Goal: Task Accomplishment & Management: Complete application form

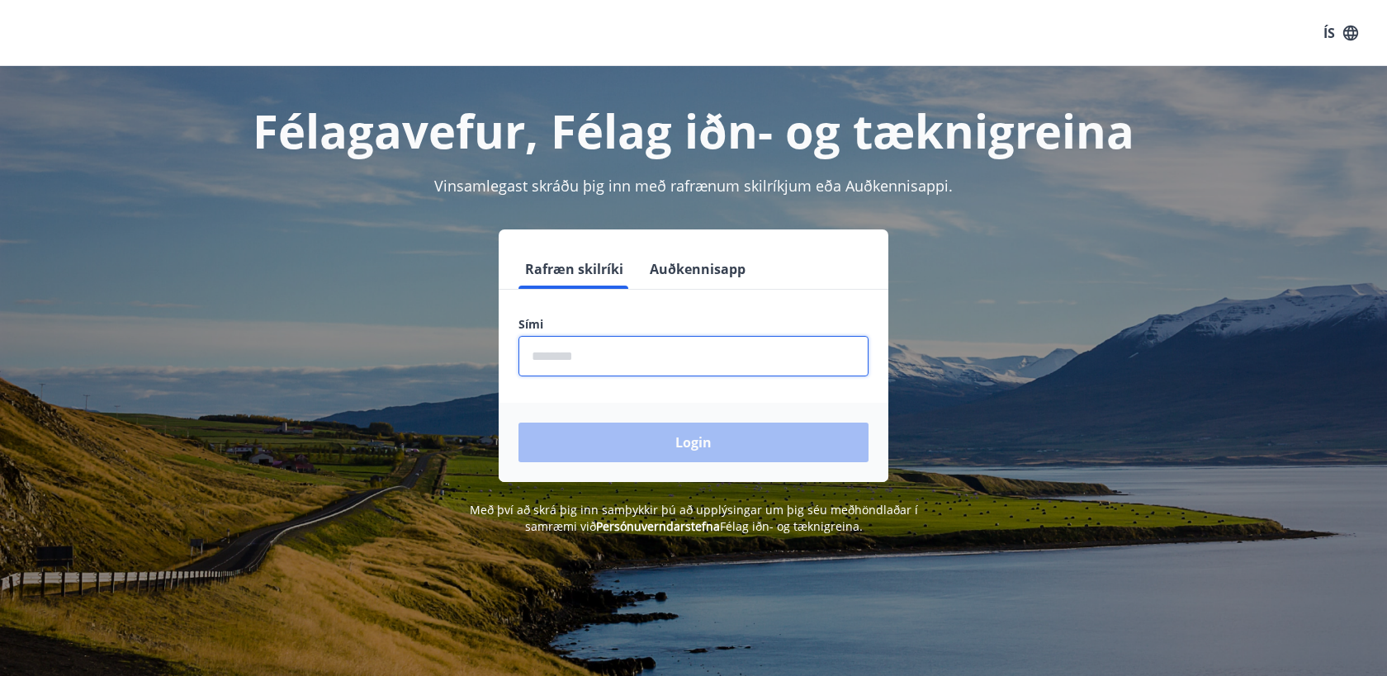
click at [576, 367] on input "phone" at bounding box center [694, 356] width 350 height 40
type input "********"
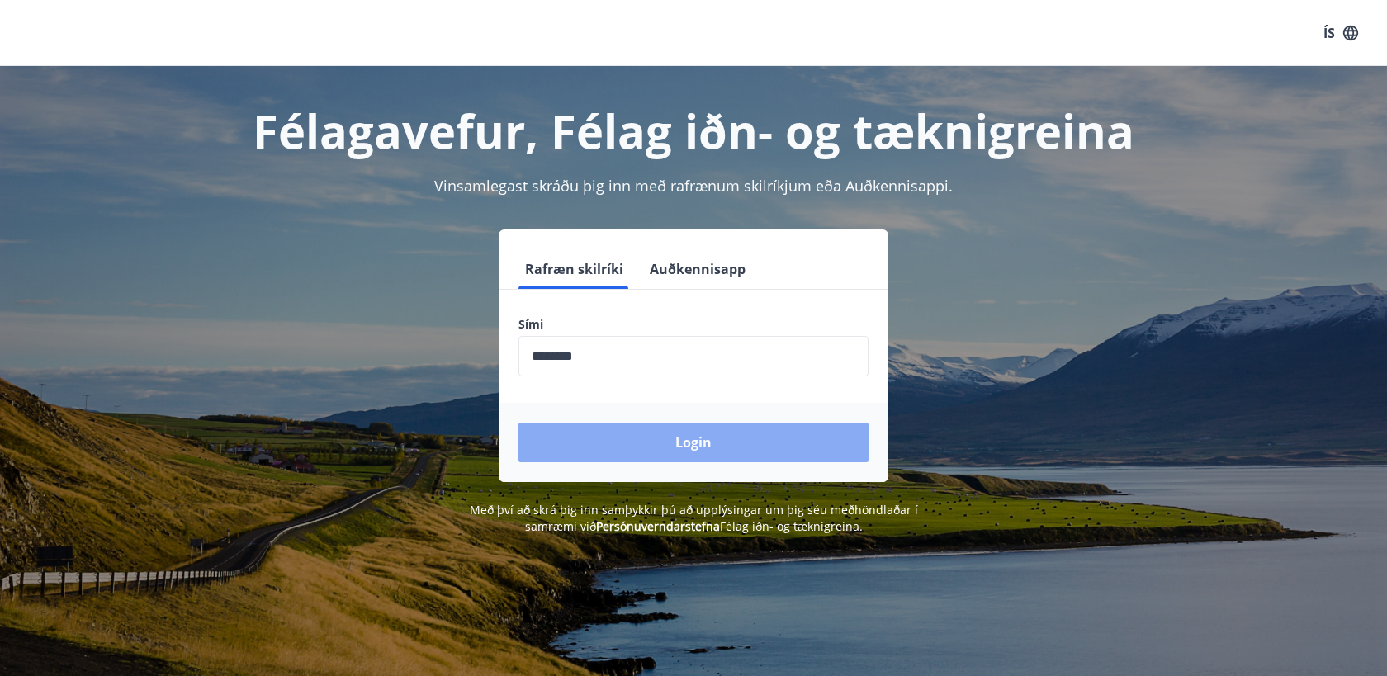
click at [618, 430] on button "Login" at bounding box center [694, 443] width 350 height 40
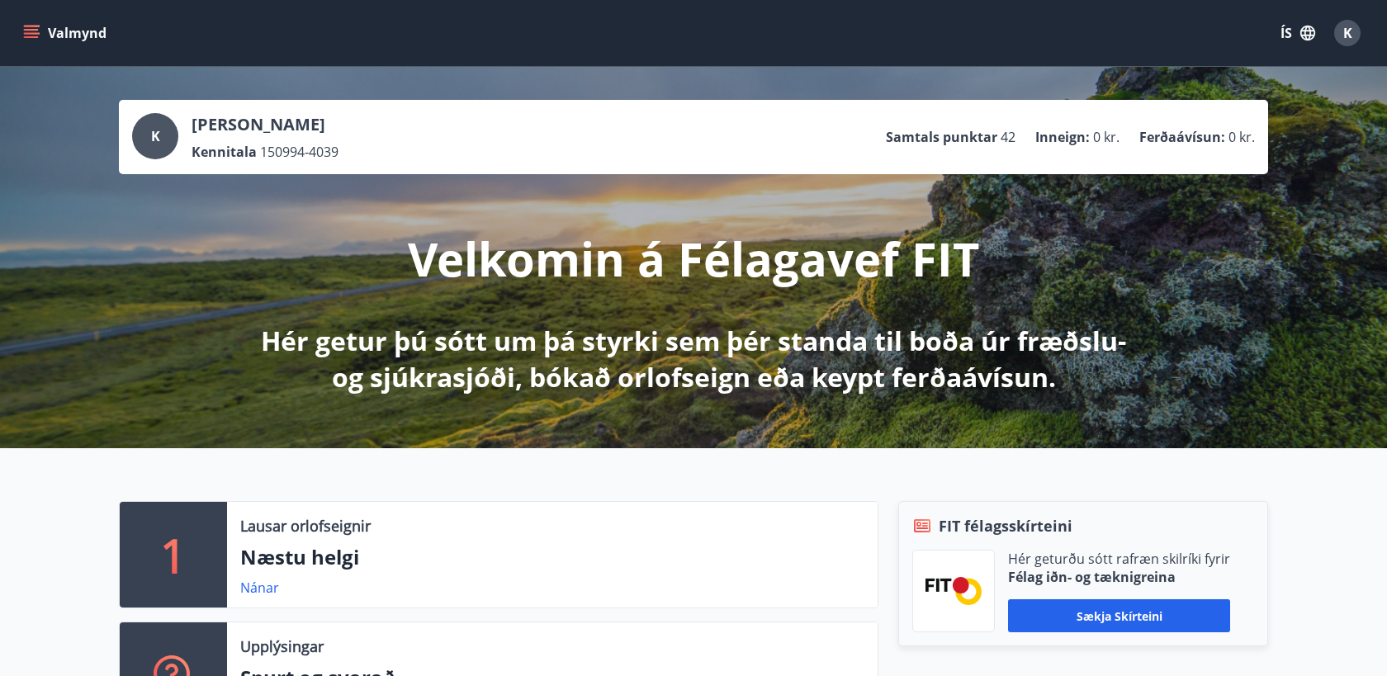
click at [15, 31] on div "Valmynd ÍS K" at bounding box center [693, 33] width 1387 height 66
click at [26, 34] on icon "menu" at bounding box center [33, 33] width 18 height 2
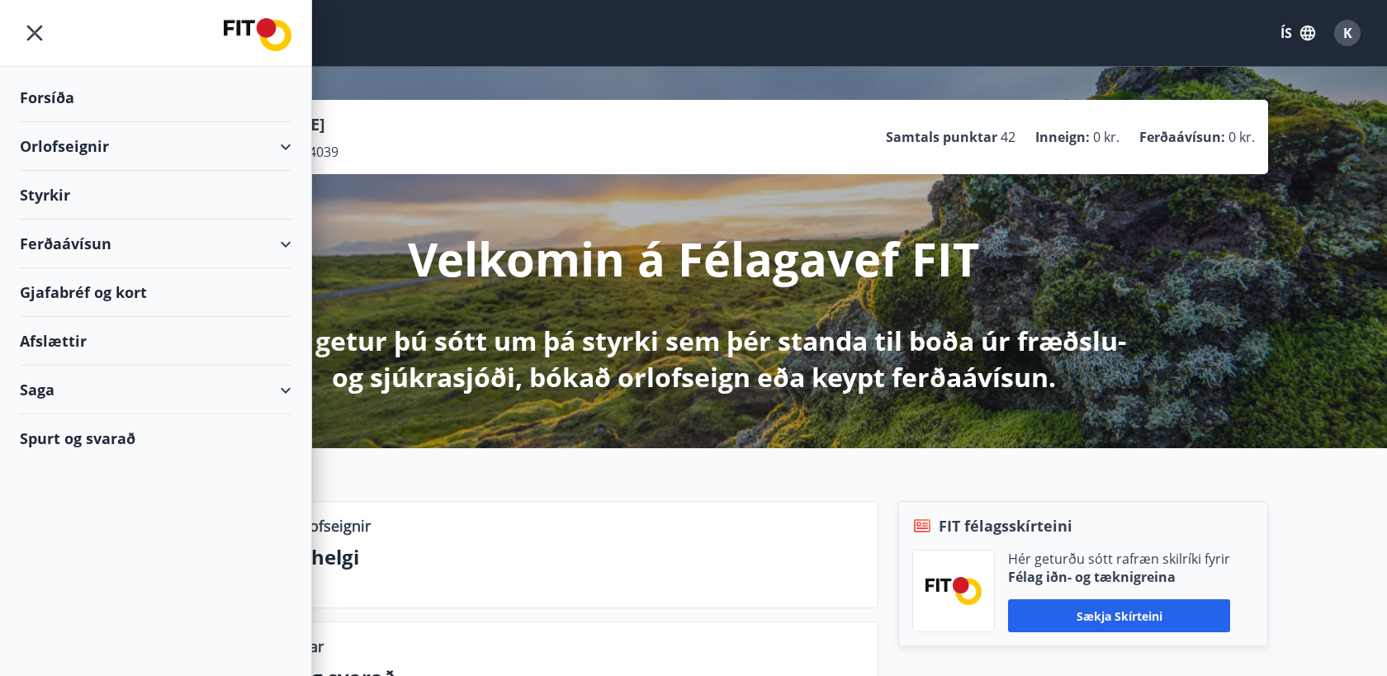
click at [168, 203] on div "Styrkir" at bounding box center [156, 195] width 272 height 49
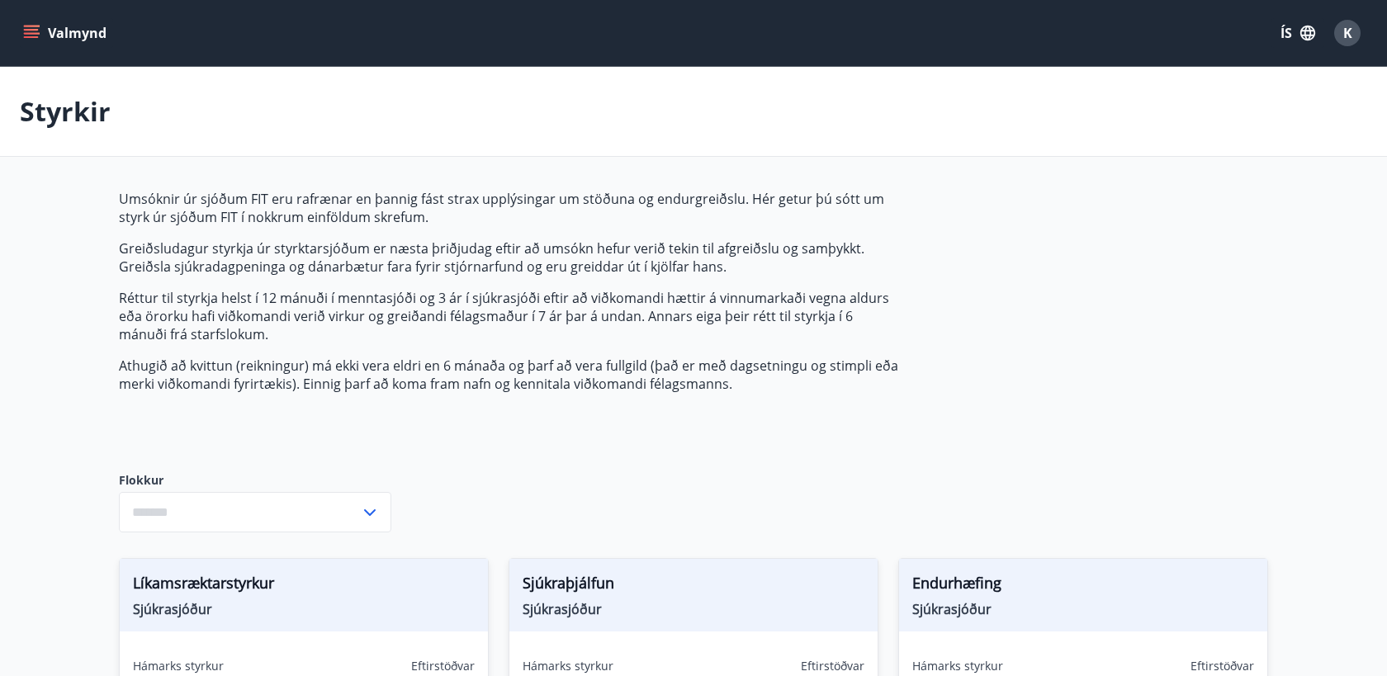
type input "***"
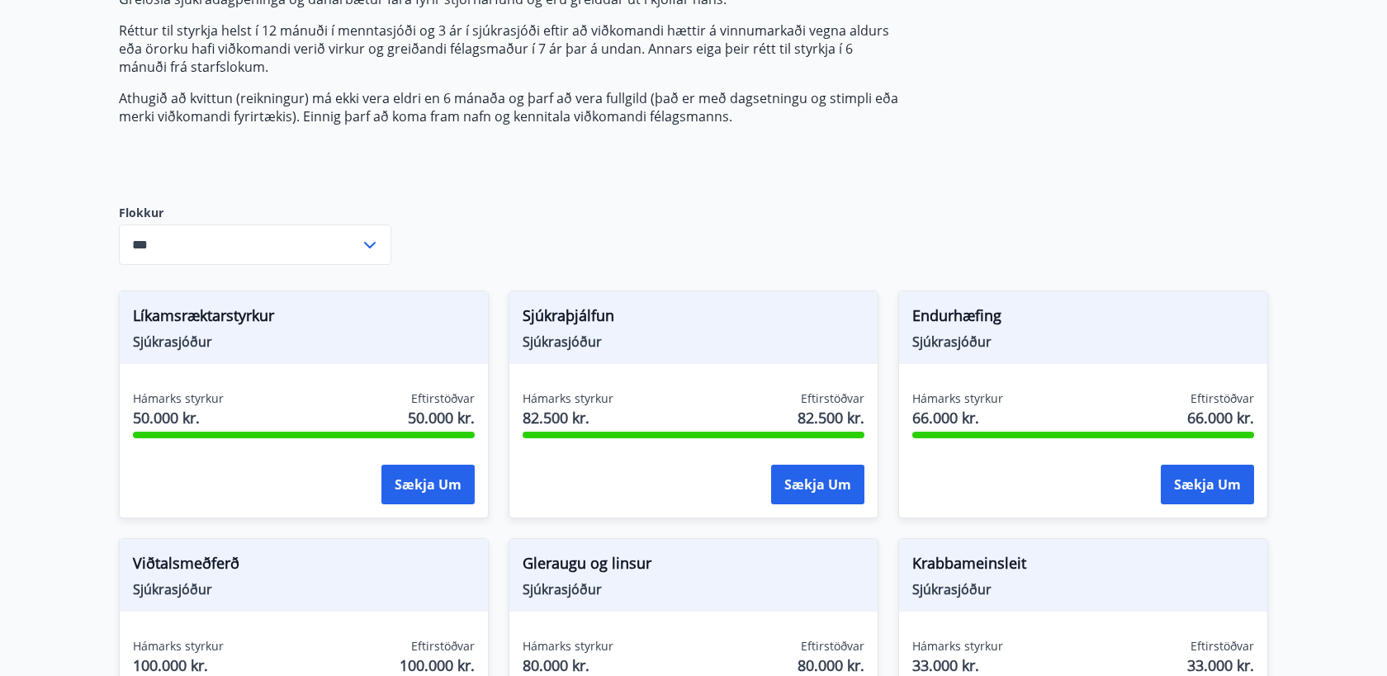
scroll to position [1259, 0]
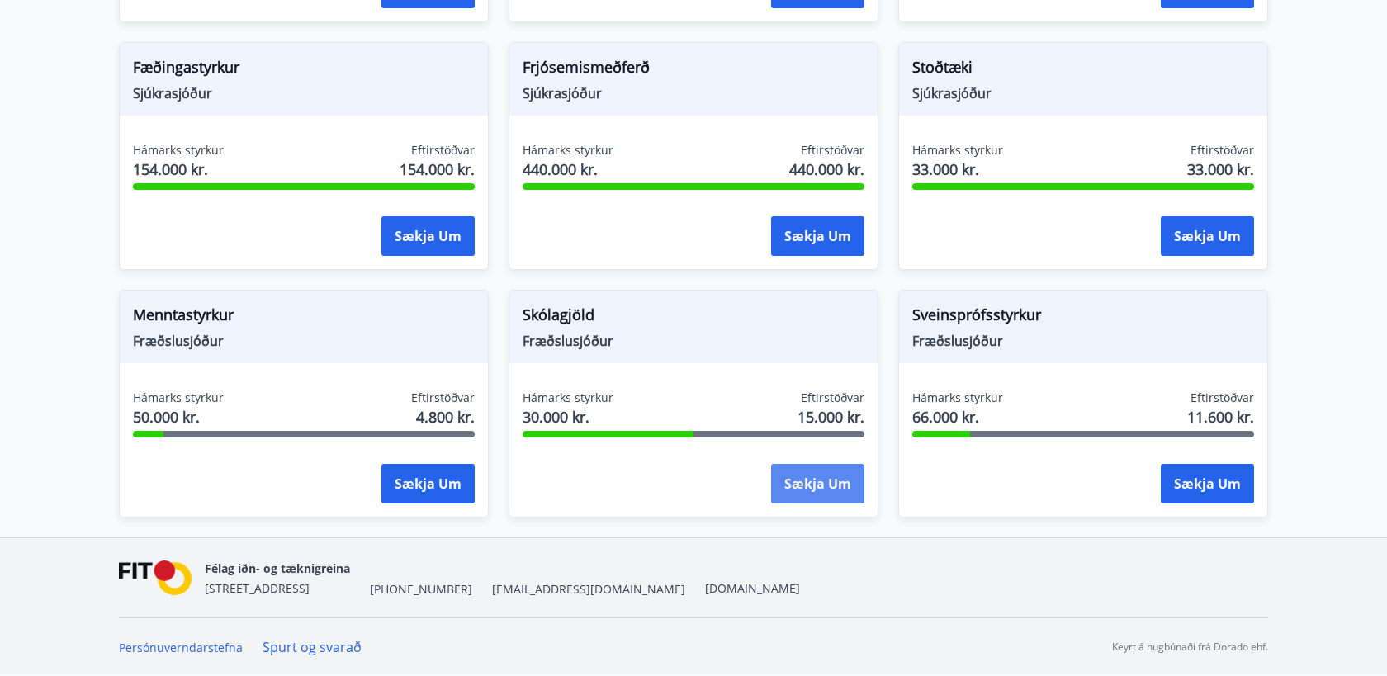
click at [800, 481] on button "Sækja um" at bounding box center [817, 484] width 93 height 40
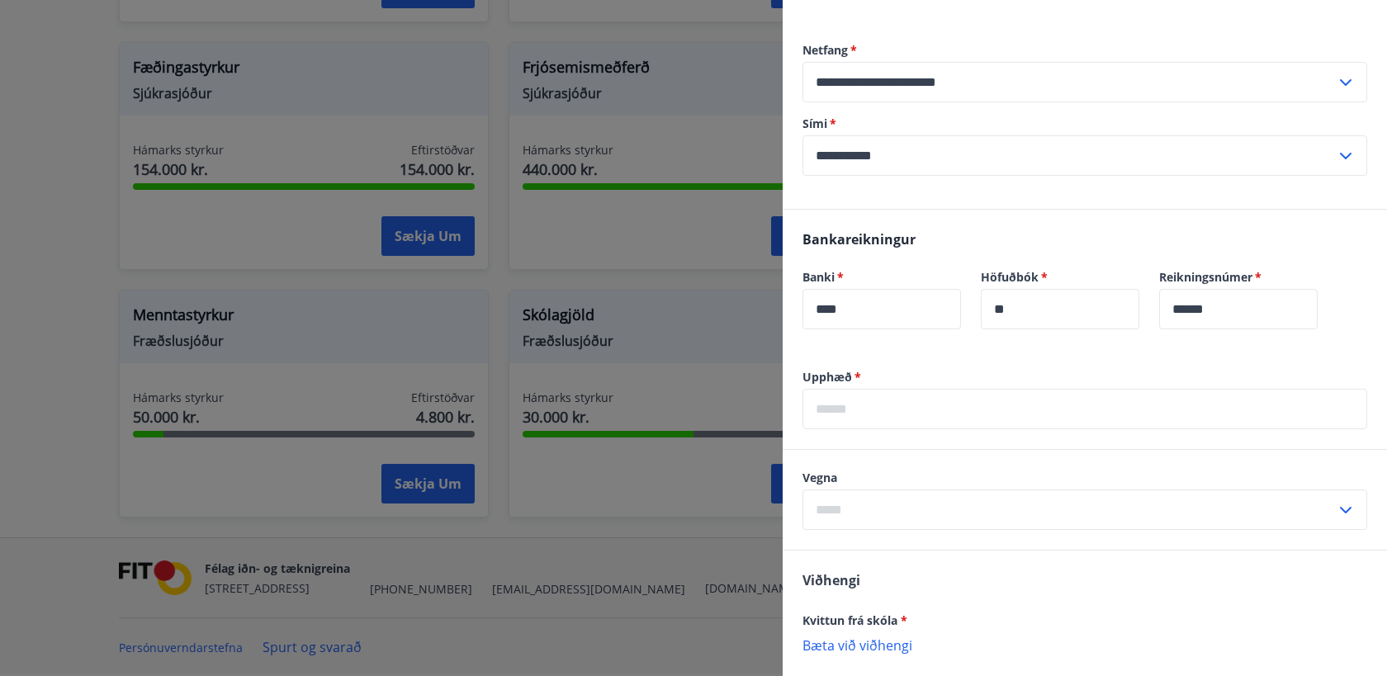
scroll to position [528, 0]
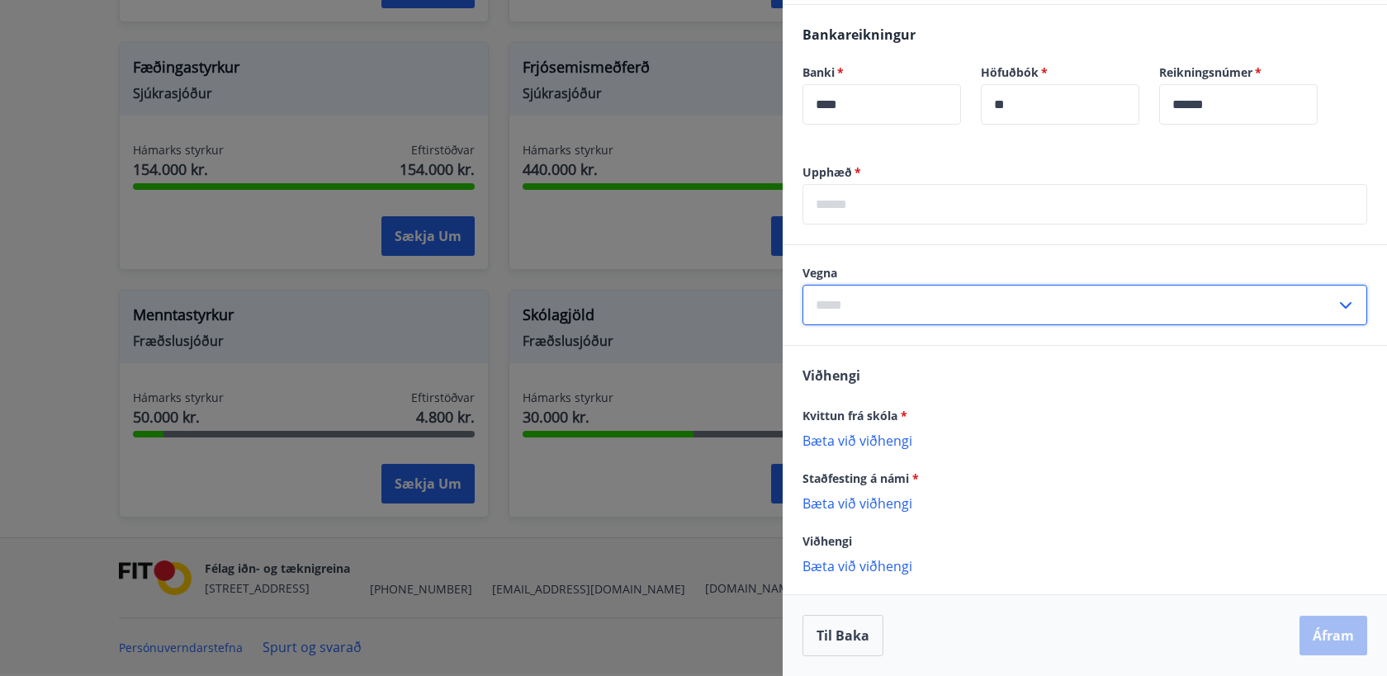
click at [886, 311] on input "text" at bounding box center [1069, 305] width 533 height 40
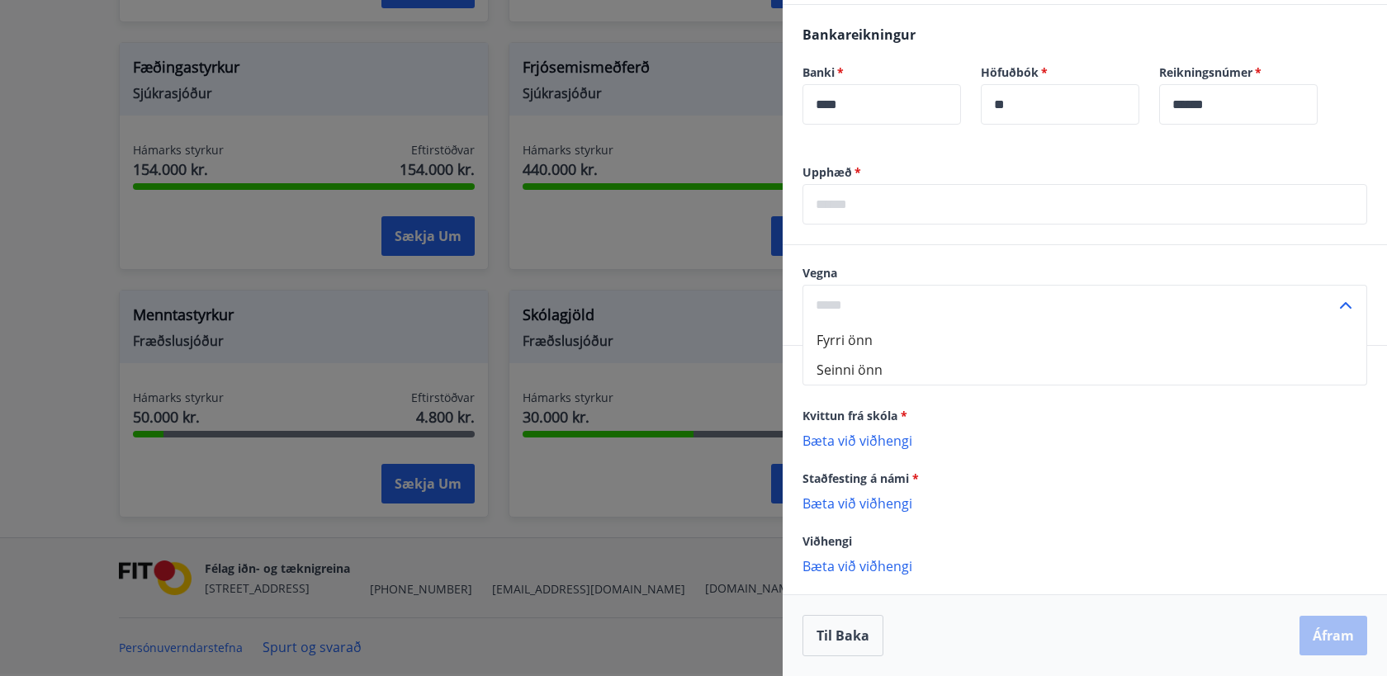
click at [886, 338] on li "Fyrri önn" at bounding box center [1084, 340] width 563 height 30
type input "*********"
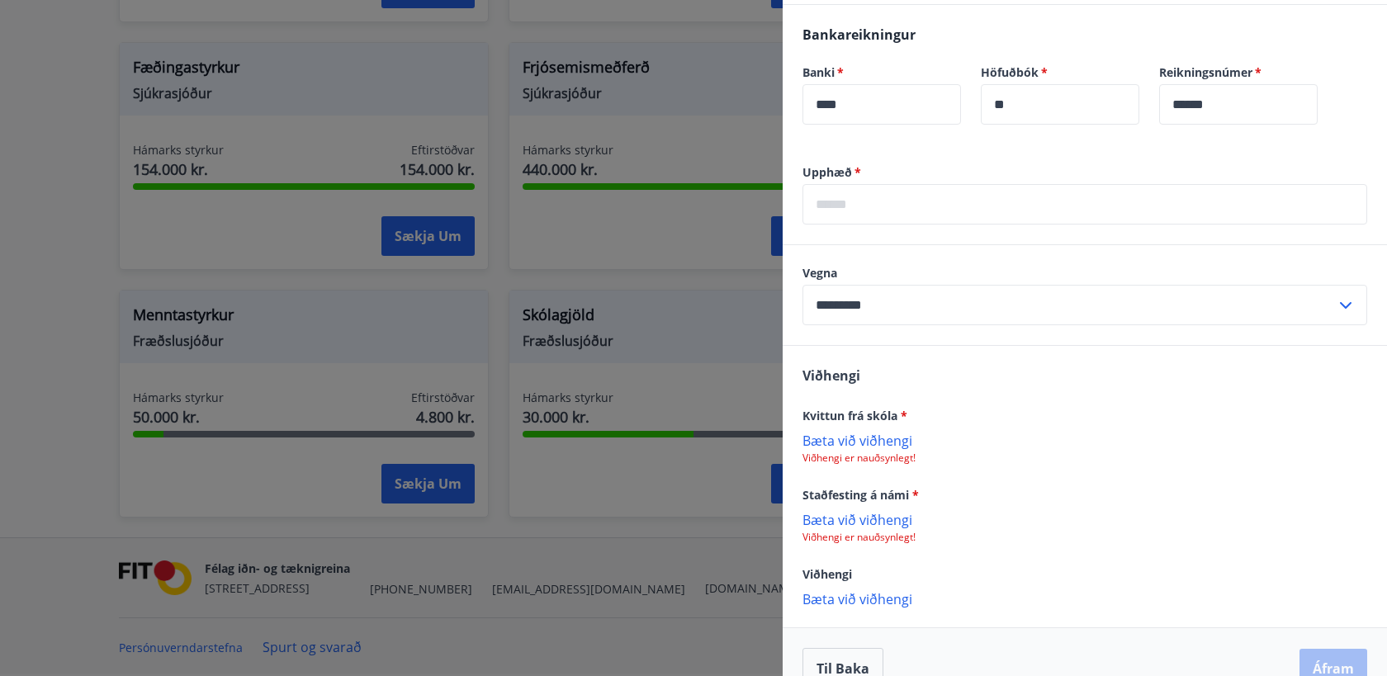
click at [879, 438] on p "Bæta við viðhengi" at bounding box center [1085, 440] width 565 height 17
click at [892, 599] on p "Bæta við viðhengi" at bounding box center [1085, 600] width 565 height 17
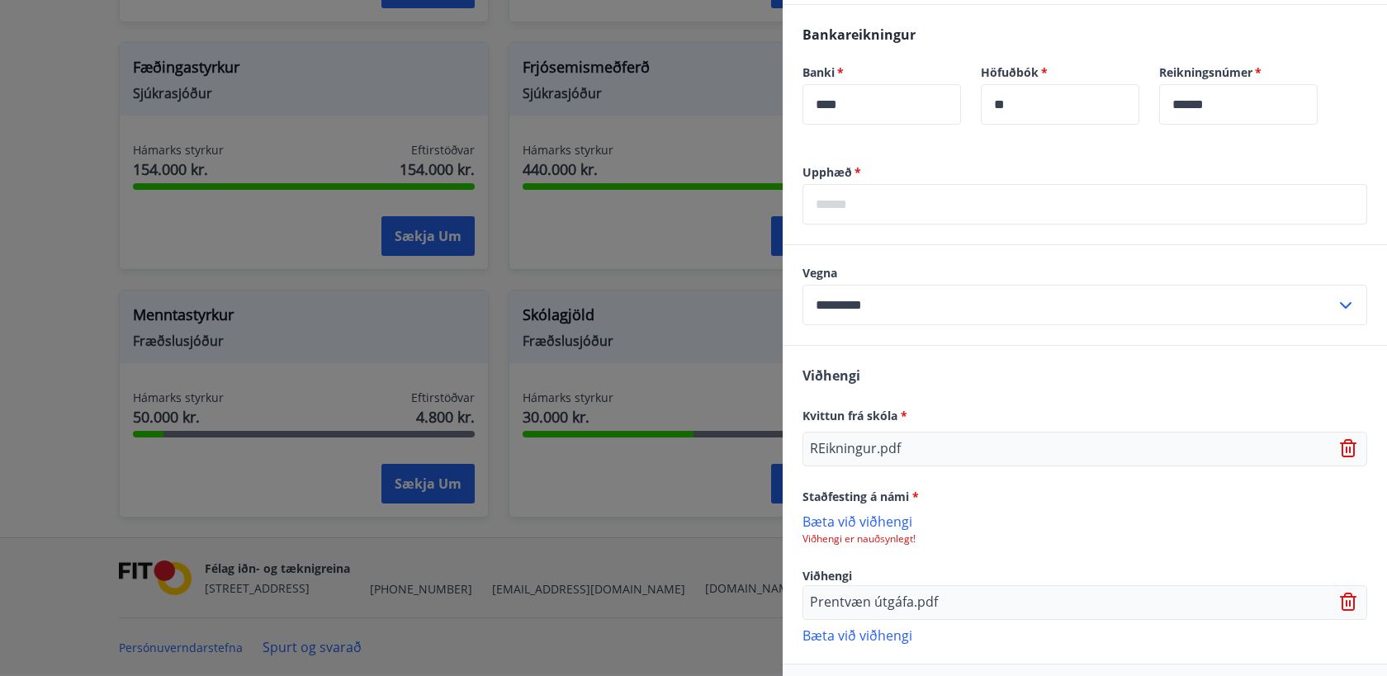
scroll to position [598, 0]
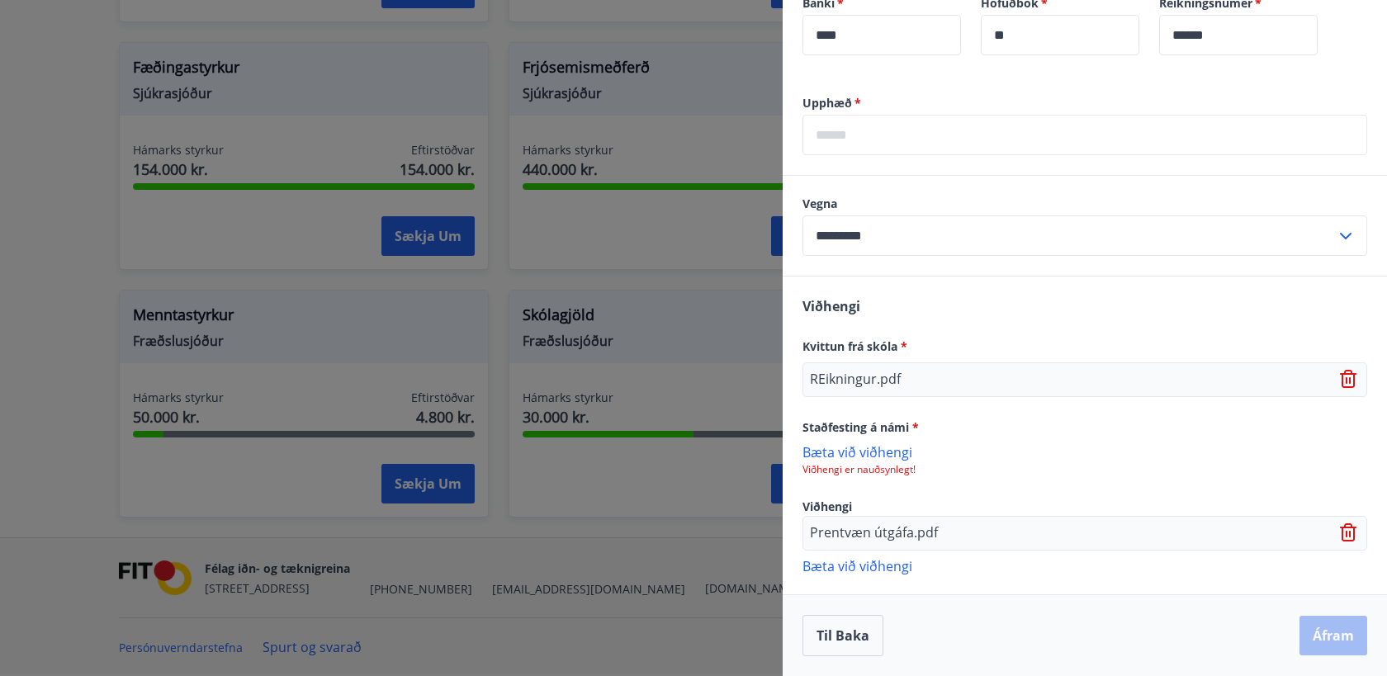
click at [837, 453] on p "Bæta við viðhengi" at bounding box center [1085, 451] width 565 height 17
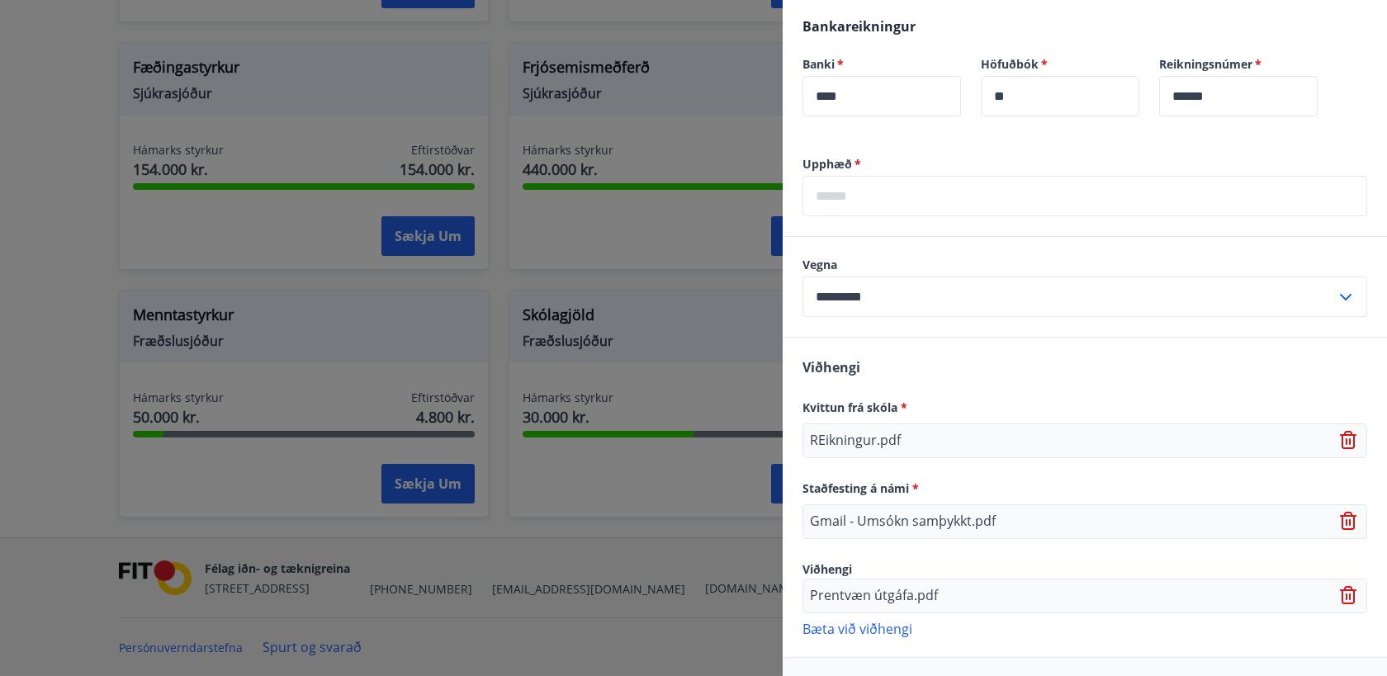
click at [877, 198] on input "text" at bounding box center [1085, 196] width 565 height 40
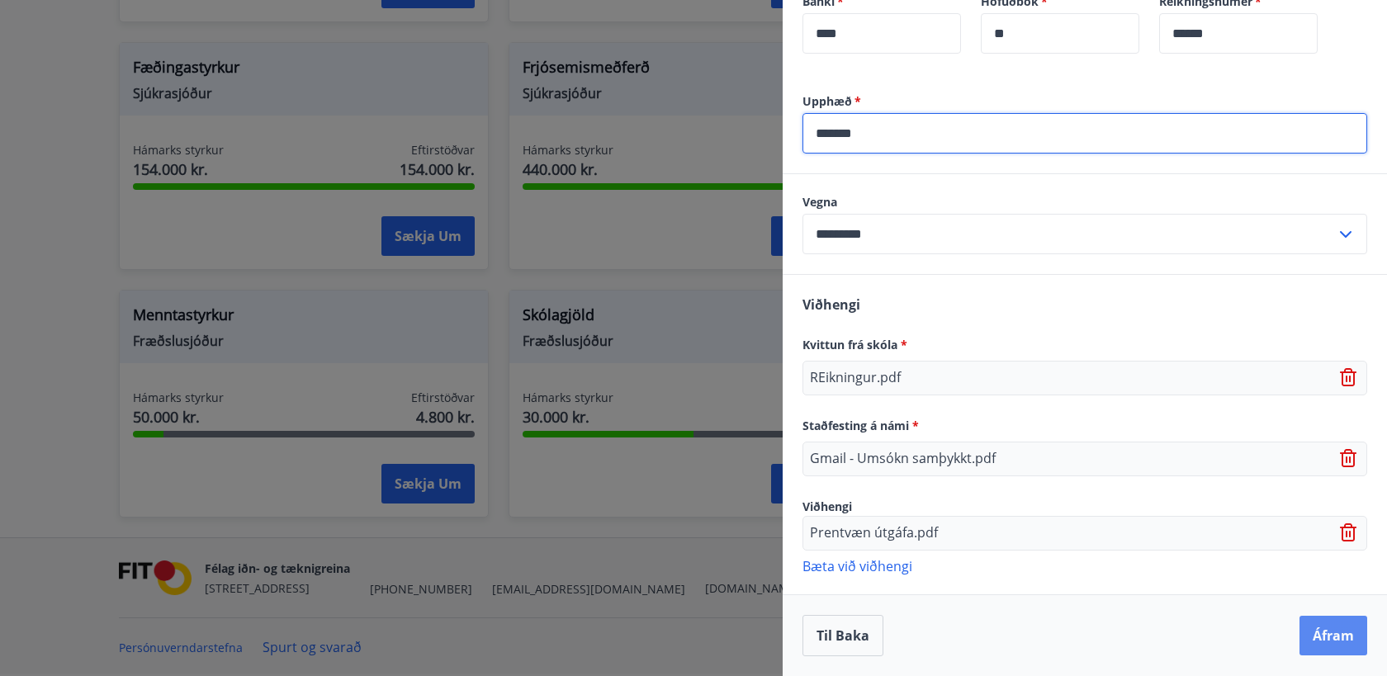
click at [1319, 640] on button "Áfram" at bounding box center [1334, 636] width 68 height 40
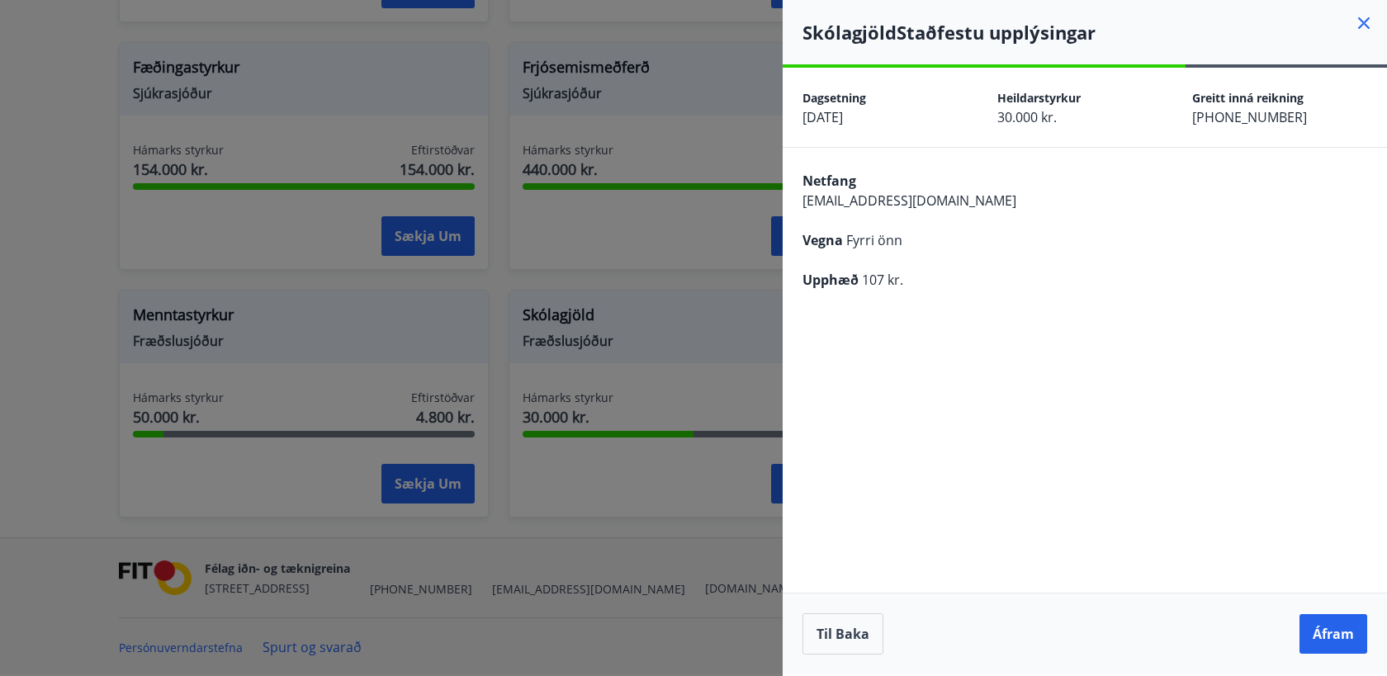
scroll to position [0, 0]
click at [867, 625] on button "Til baka" at bounding box center [843, 633] width 81 height 41
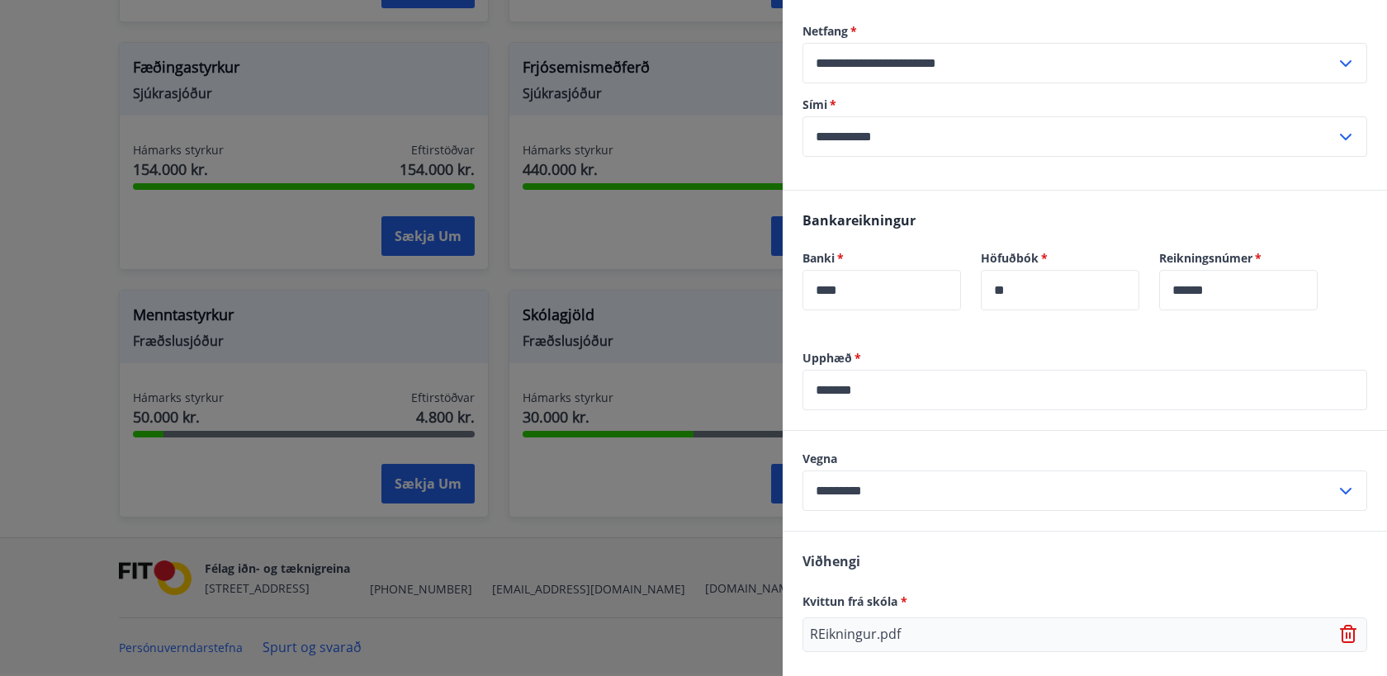
scroll to position [405, 0]
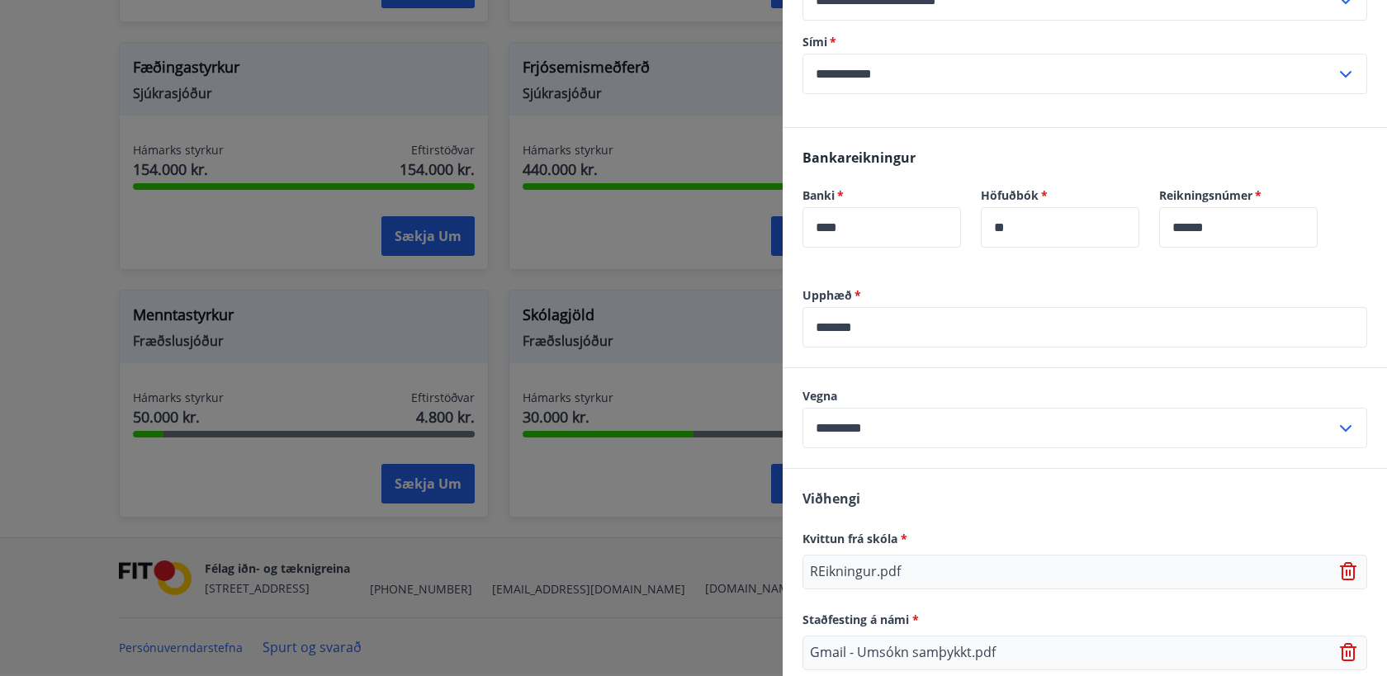
click at [843, 324] on input "*******" at bounding box center [1085, 327] width 565 height 40
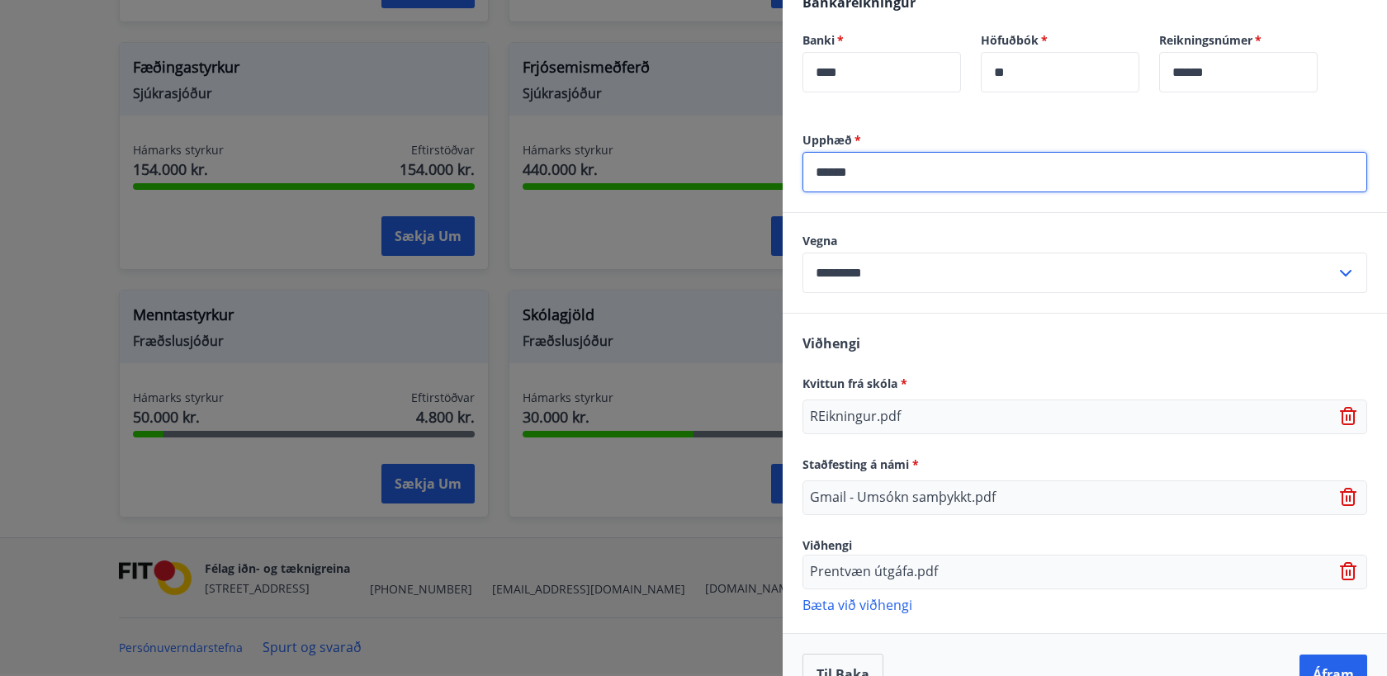
scroll to position [599, 0]
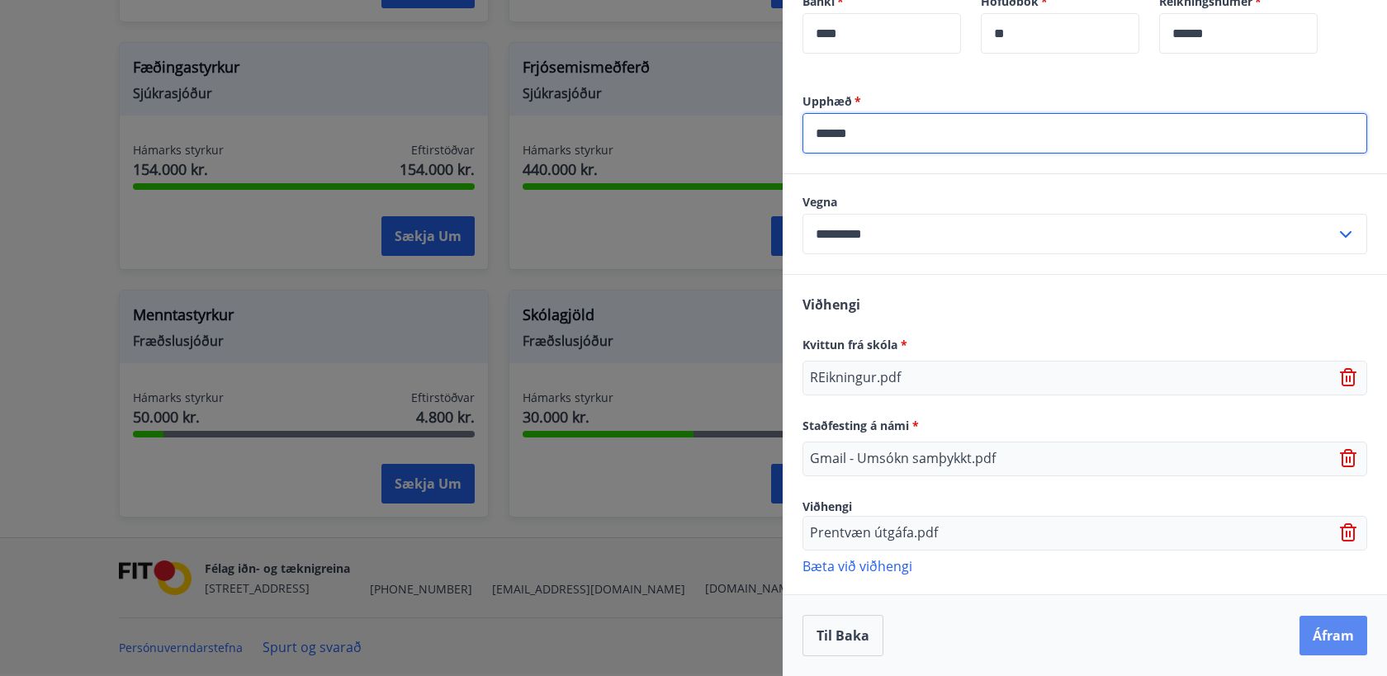
type input "******"
click at [1345, 630] on button "Áfram" at bounding box center [1334, 636] width 68 height 40
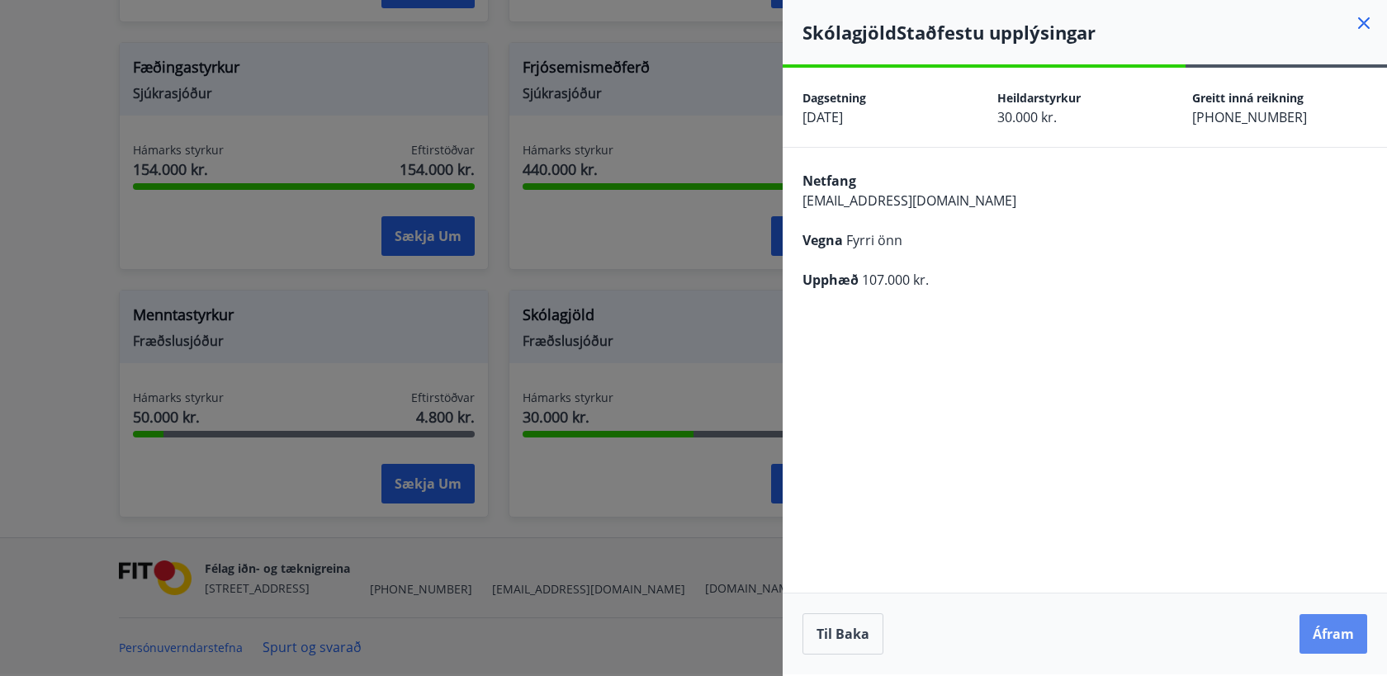
click at [1338, 646] on button "Áfram" at bounding box center [1334, 634] width 68 height 40
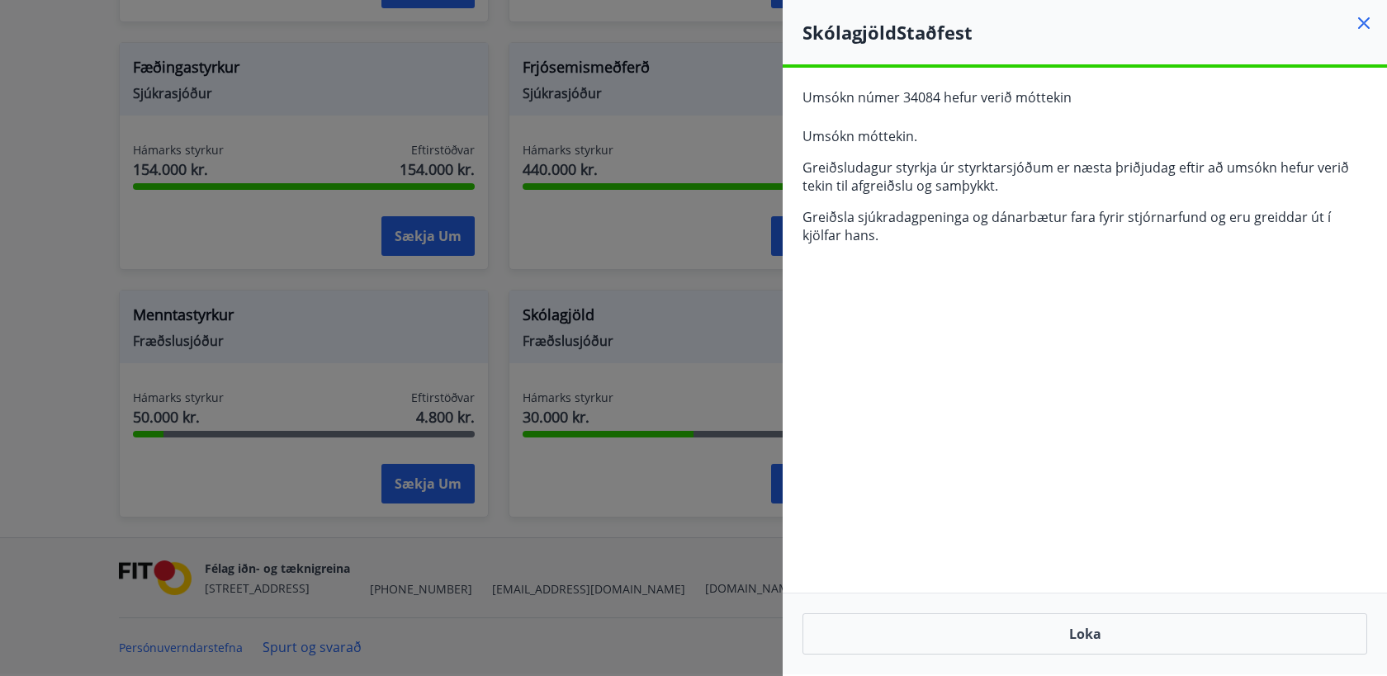
click at [691, 297] on div at bounding box center [693, 338] width 1387 height 676
